Goal: Information Seeking & Learning: Learn about a topic

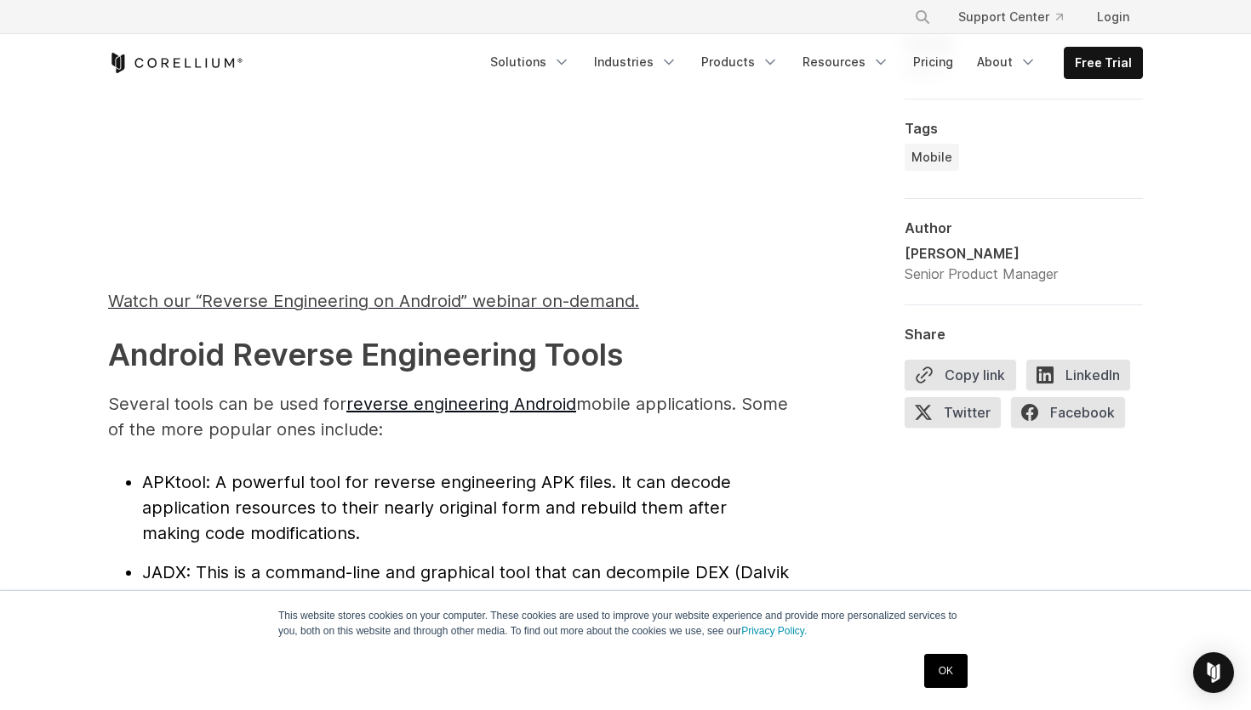
scroll to position [1559, 0]
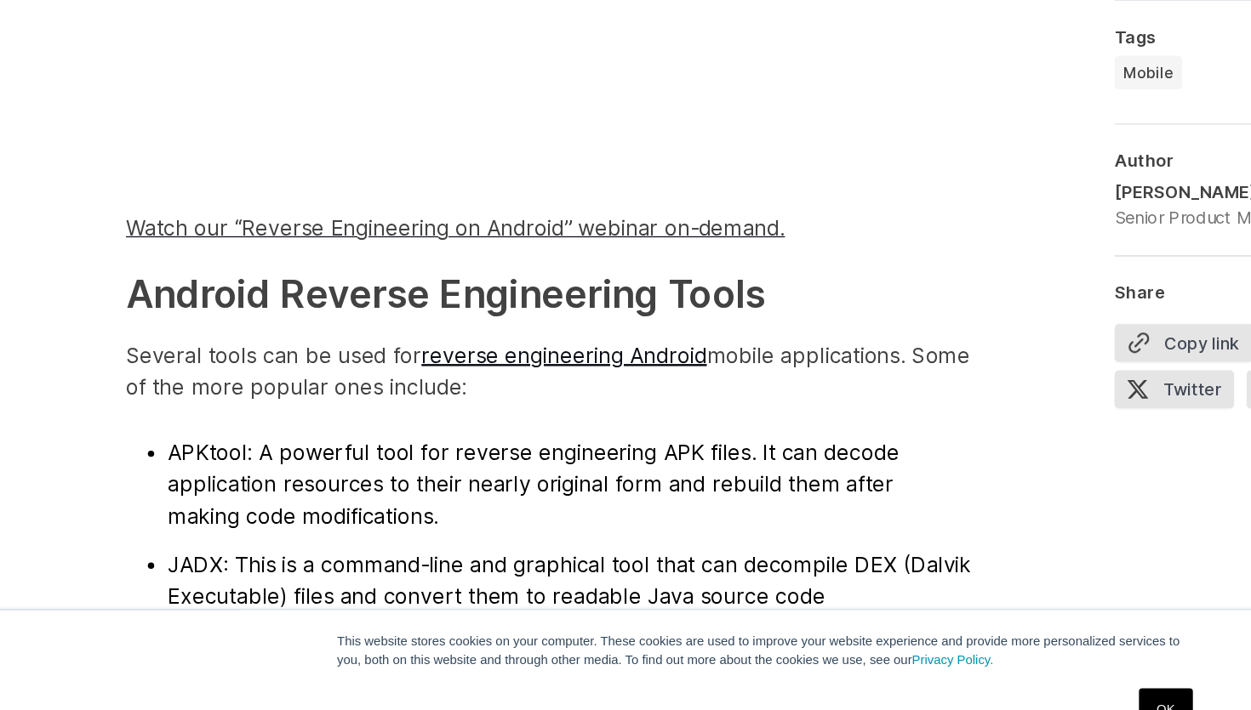
click at [277, 469] on span ": A powerful tool for reverse engineering APK files. It can decode application …" at bounding box center [436, 489] width 589 height 71
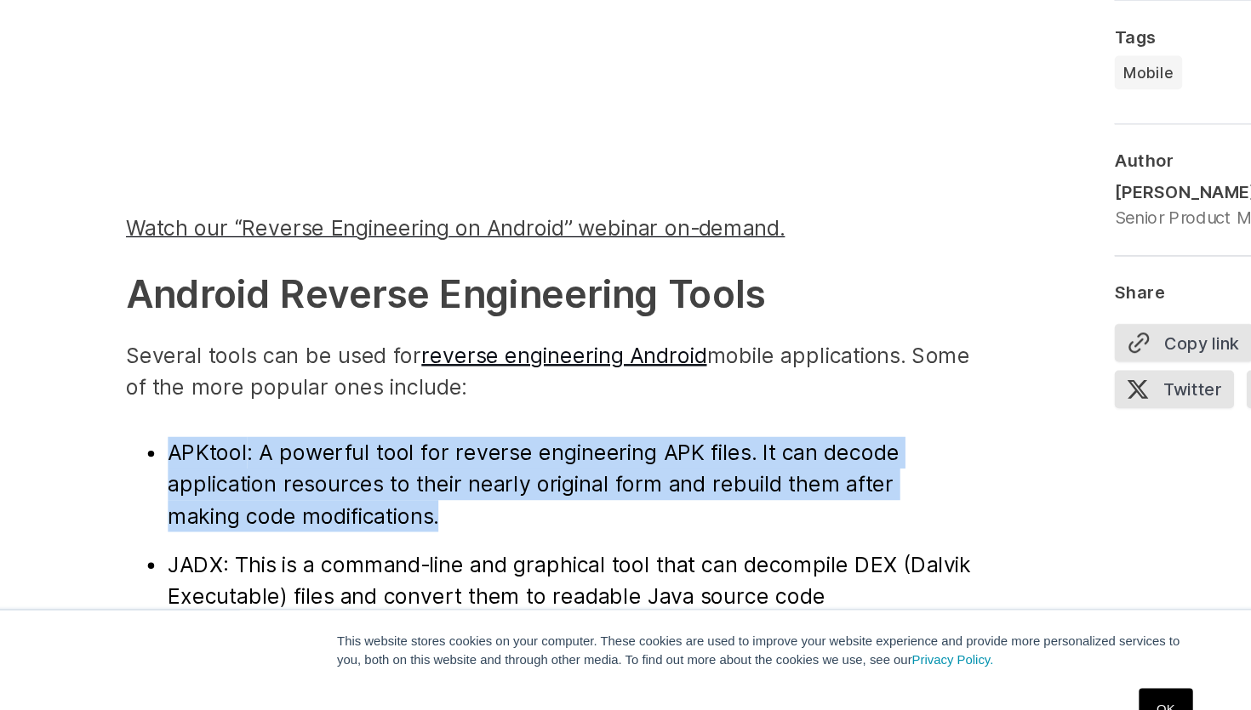
click at [277, 469] on span ": A powerful tool for reverse engineering APK files. It can decode application …" at bounding box center [436, 489] width 589 height 71
click at [270, 480] on span ": A powerful tool for reverse engineering APK files. It can decode application …" at bounding box center [436, 489] width 589 height 71
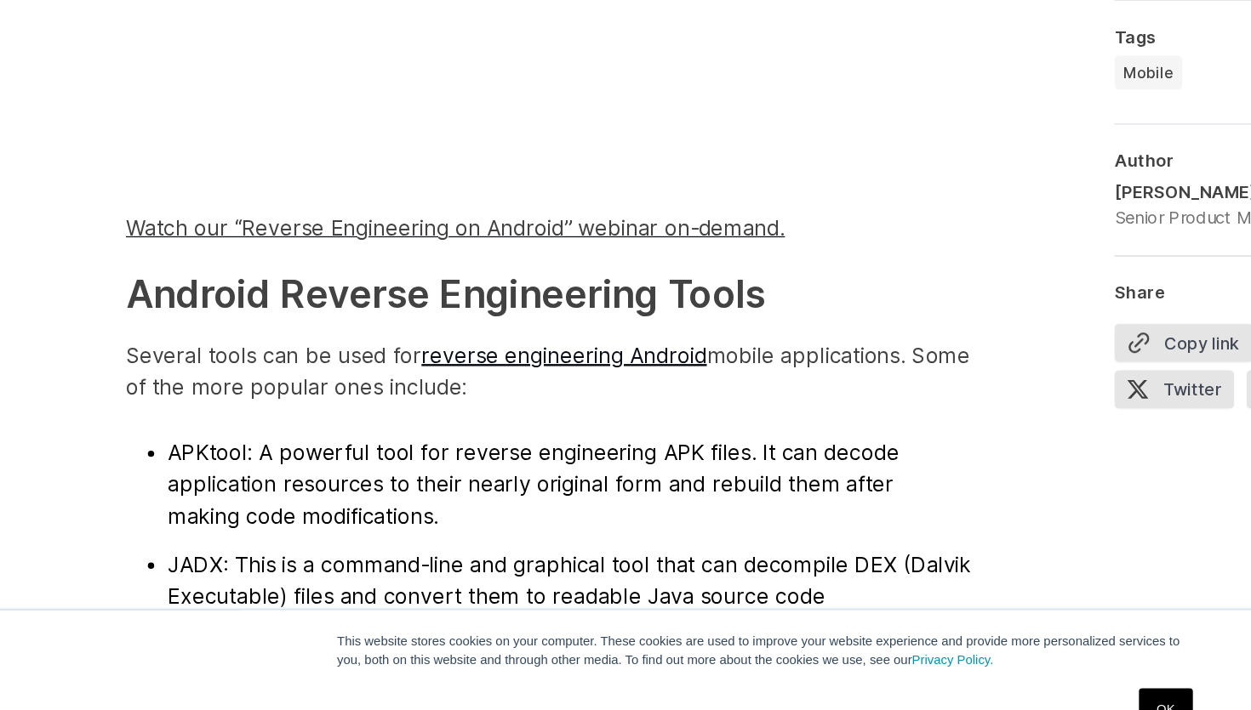
click at [168, 459] on span "APKtool" at bounding box center [174, 464] width 64 height 20
copy span "APKtool"
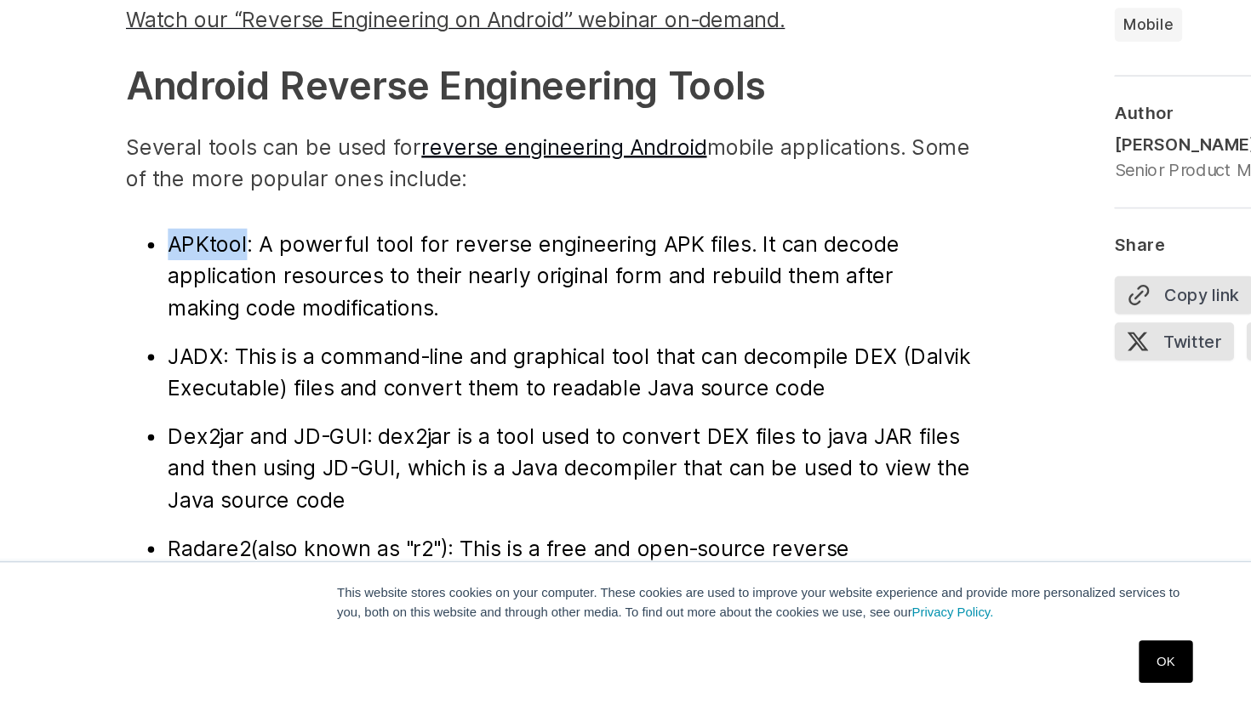
scroll to position [1690, 0]
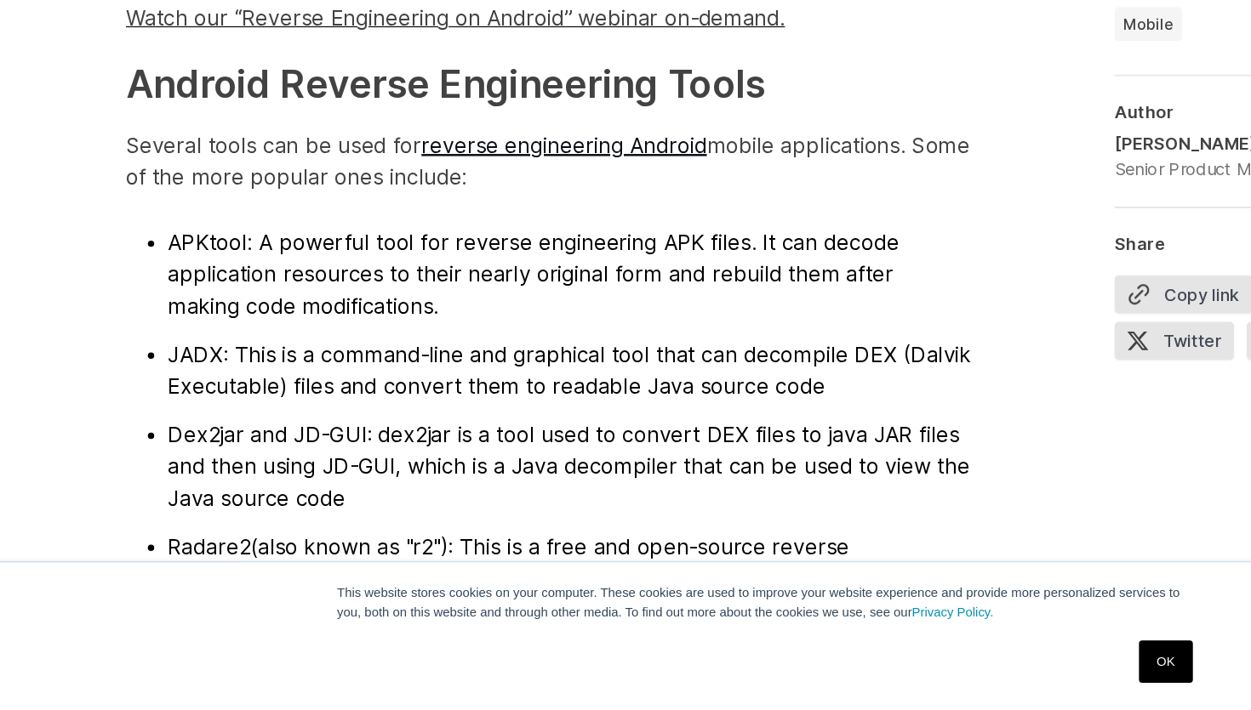
click at [428, 425] on span ": This is a command-line and graphical tool that can decompile DEX (Dalvik Exec…" at bounding box center [465, 436] width 647 height 46
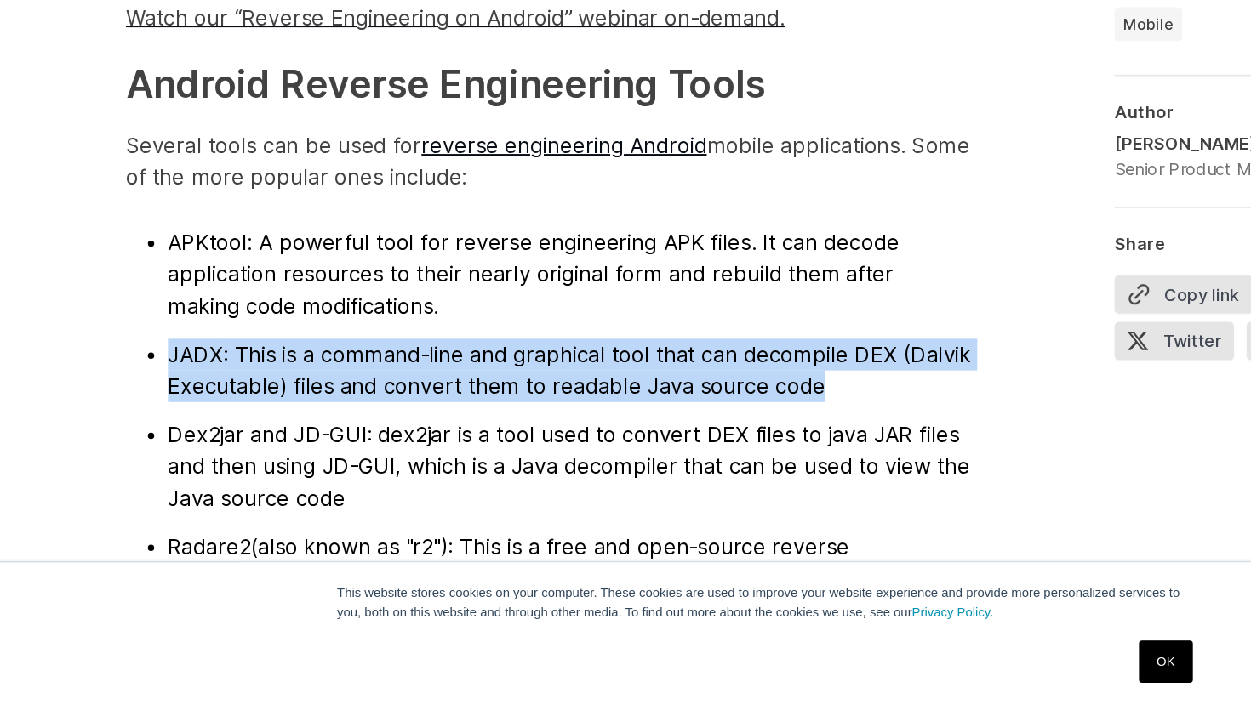
click at [428, 425] on span ": This is a command-line and graphical tool that can decompile DEX (Dalvik Exec…" at bounding box center [465, 436] width 647 height 46
click at [419, 464] on ul "APKtool : A powerful tool for reverse engineering APK files. It can decode appl…" at bounding box center [448, 527] width 681 height 412
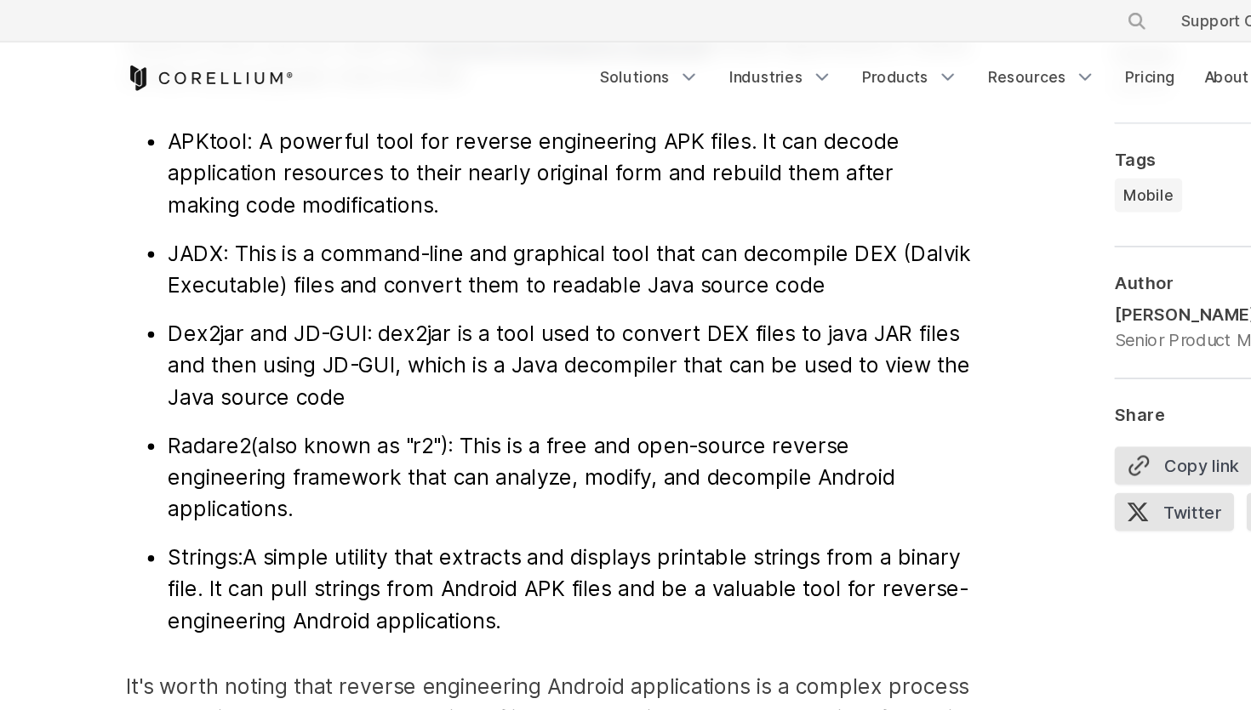
scroll to position [1844, 0]
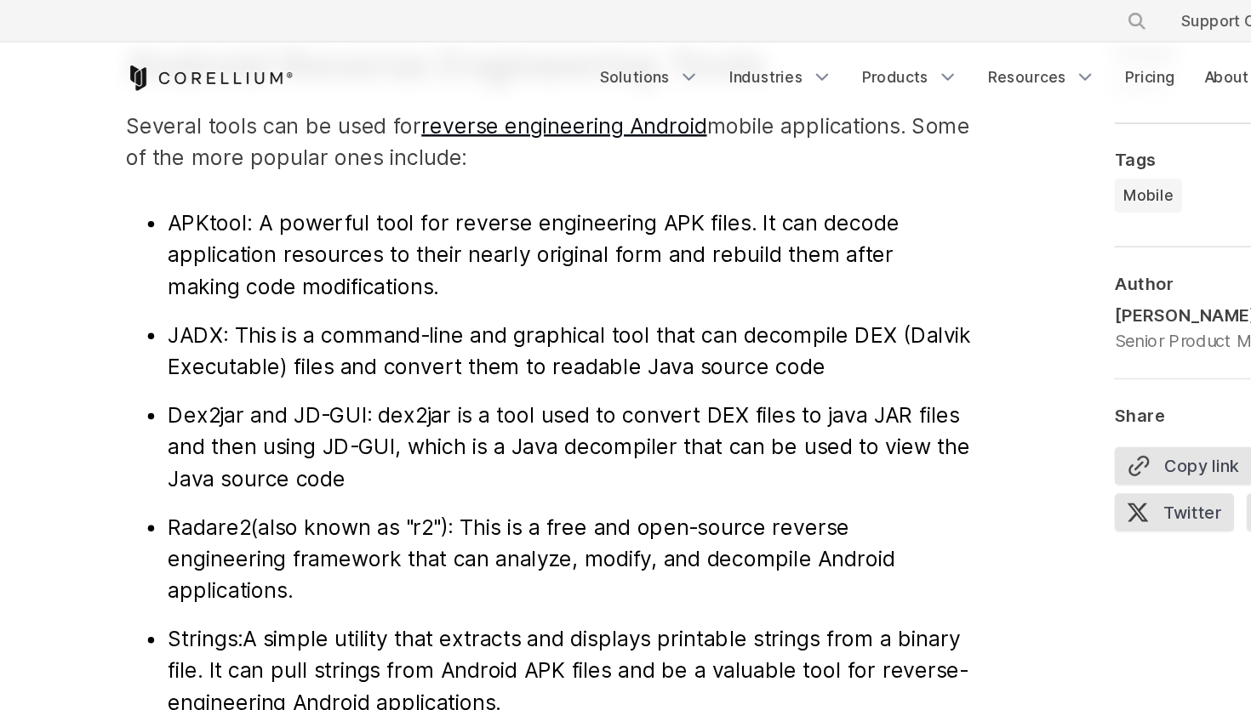
click at [157, 177] on span "APKtool" at bounding box center [174, 179] width 64 height 20
copy span "APKtool"
